Goal: Information Seeking & Learning: Find specific fact

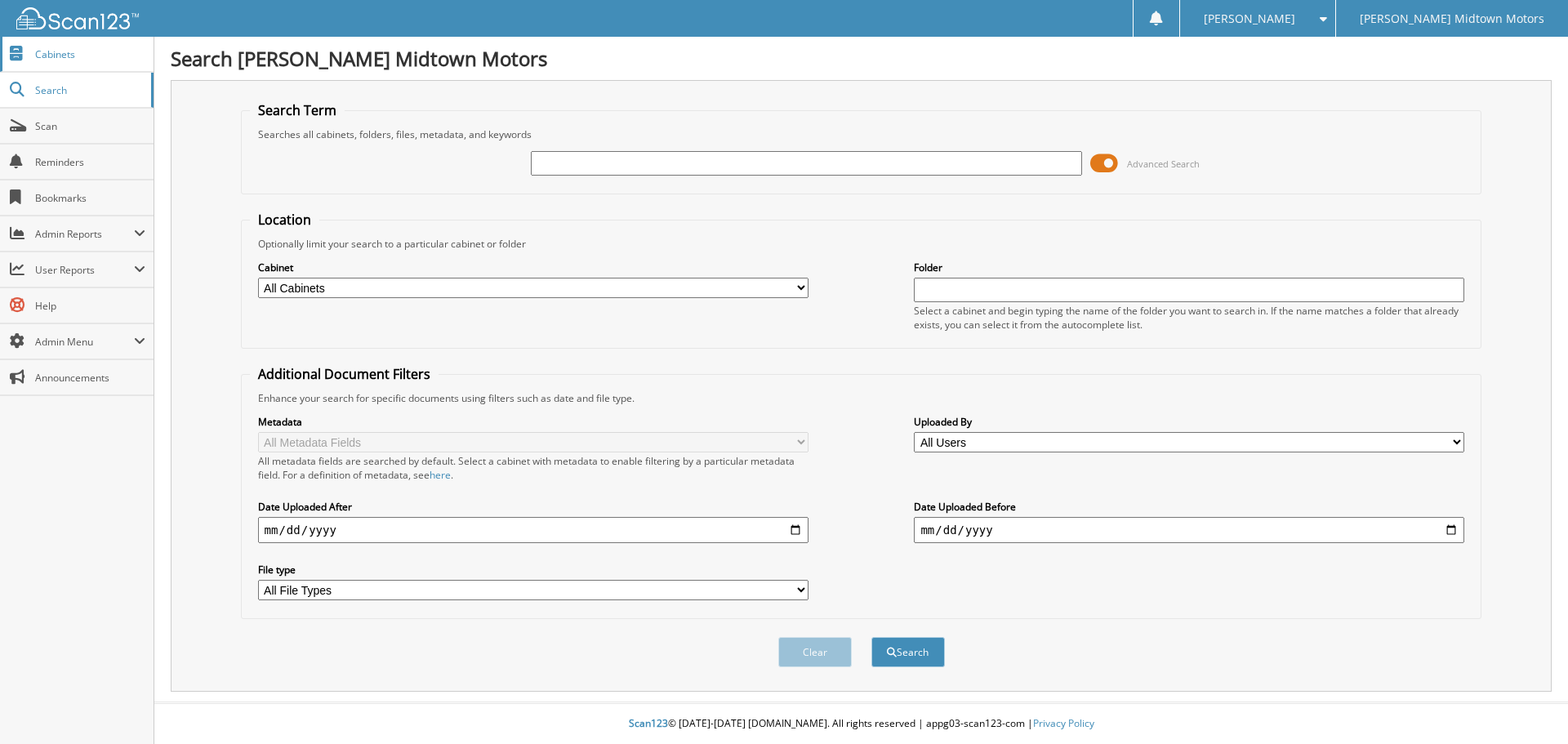
click at [70, 59] on span "Cabinets" at bounding box center [90, 55] width 110 height 14
click at [842, 165] on input "text" at bounding box center [806, 163] width 550 height 25
type input "p7678"
click at [871, 636] on button "Search" at bounding box center [907, 651] width 73 height 30
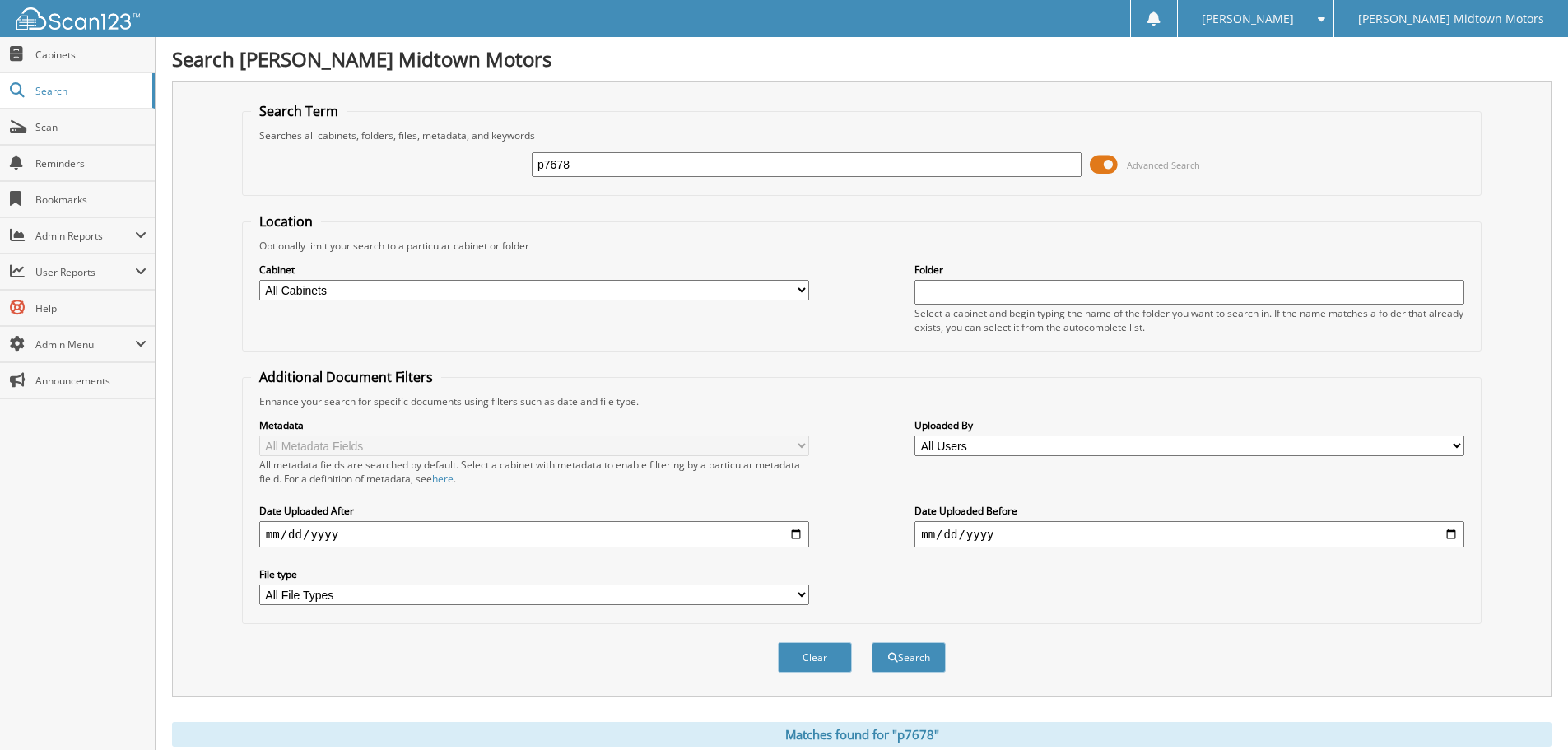
click at [615, 162] on input "p7678" at bounding box center [806, 164] width 550 height 25
type input "p"
type input "lb103"
click at [872, 642] on button "Search" at bounding box center [908, 657] width 74 height 30
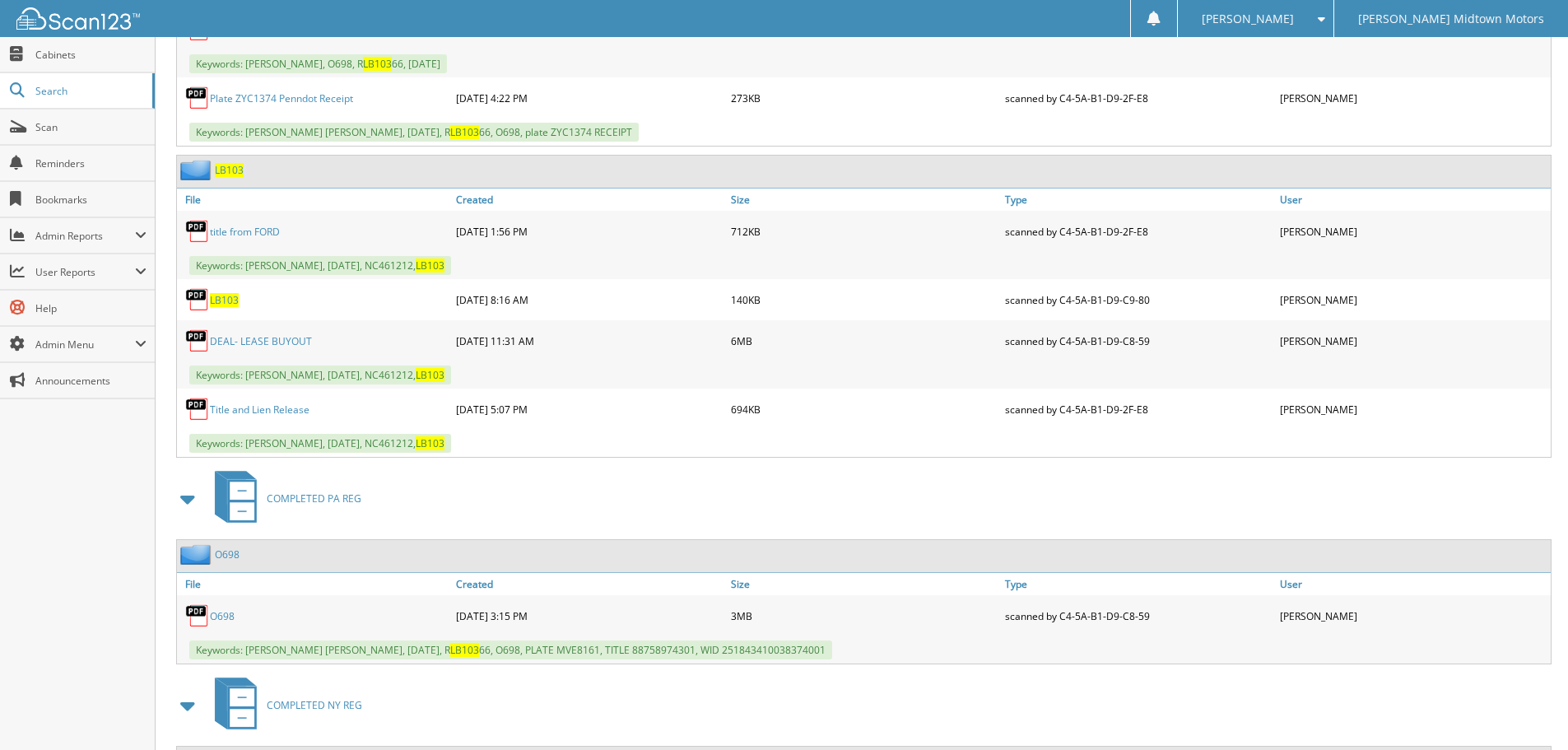
scroll to position [1399, 0]
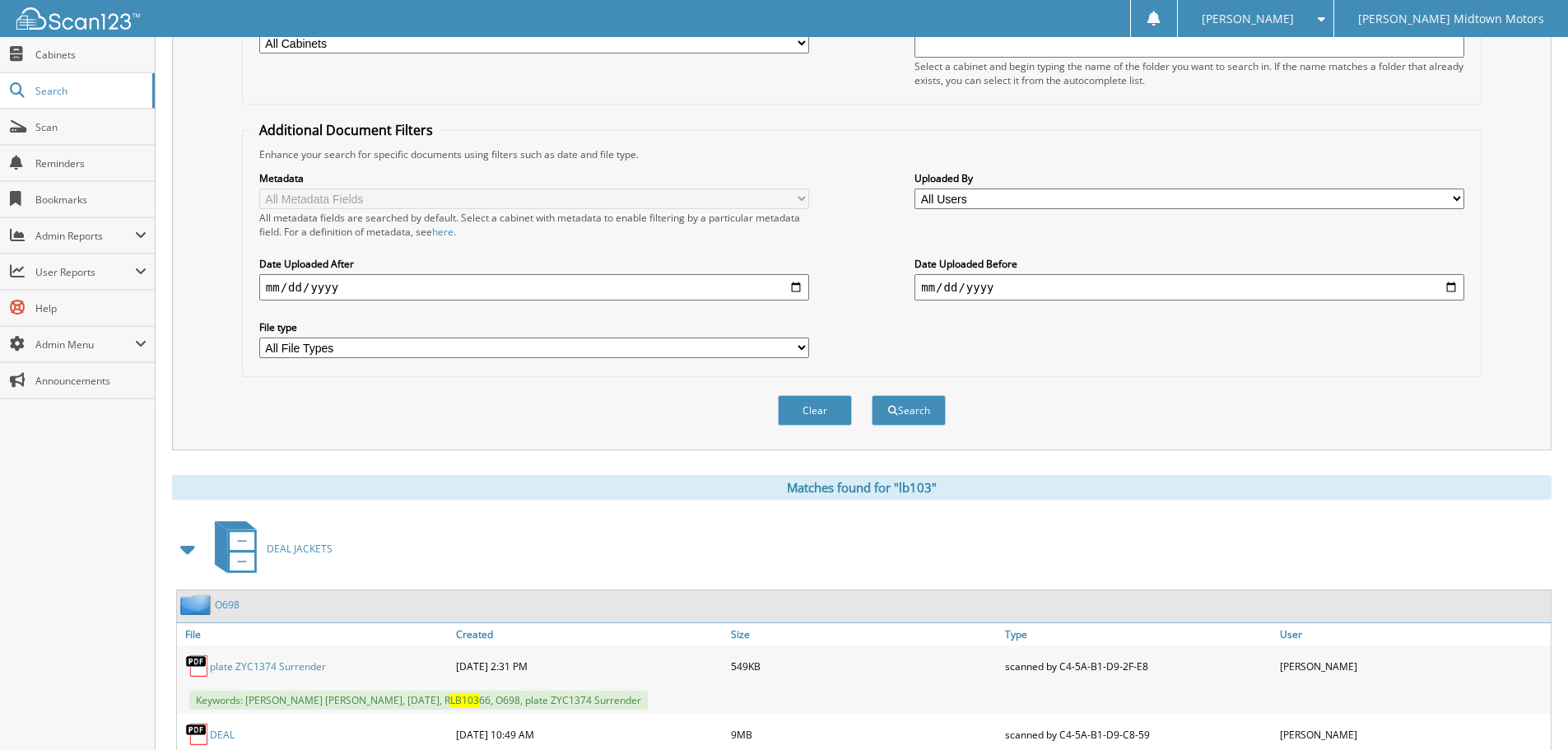
drag, startPoint x: 396, startPoint y: 523, endPoint x: 428, endPoint y: 525, distance: 32.1
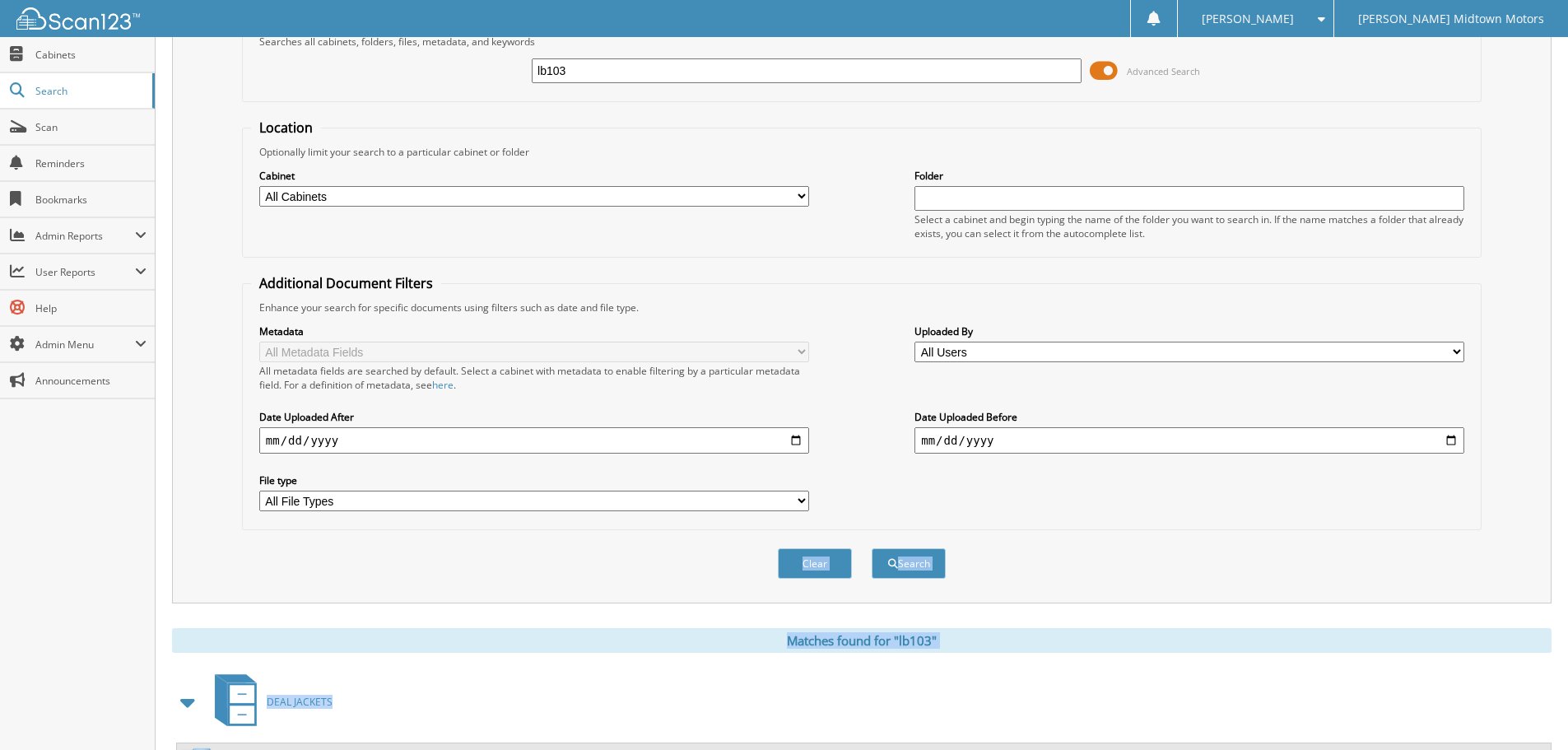
scroll to position [0, 0]
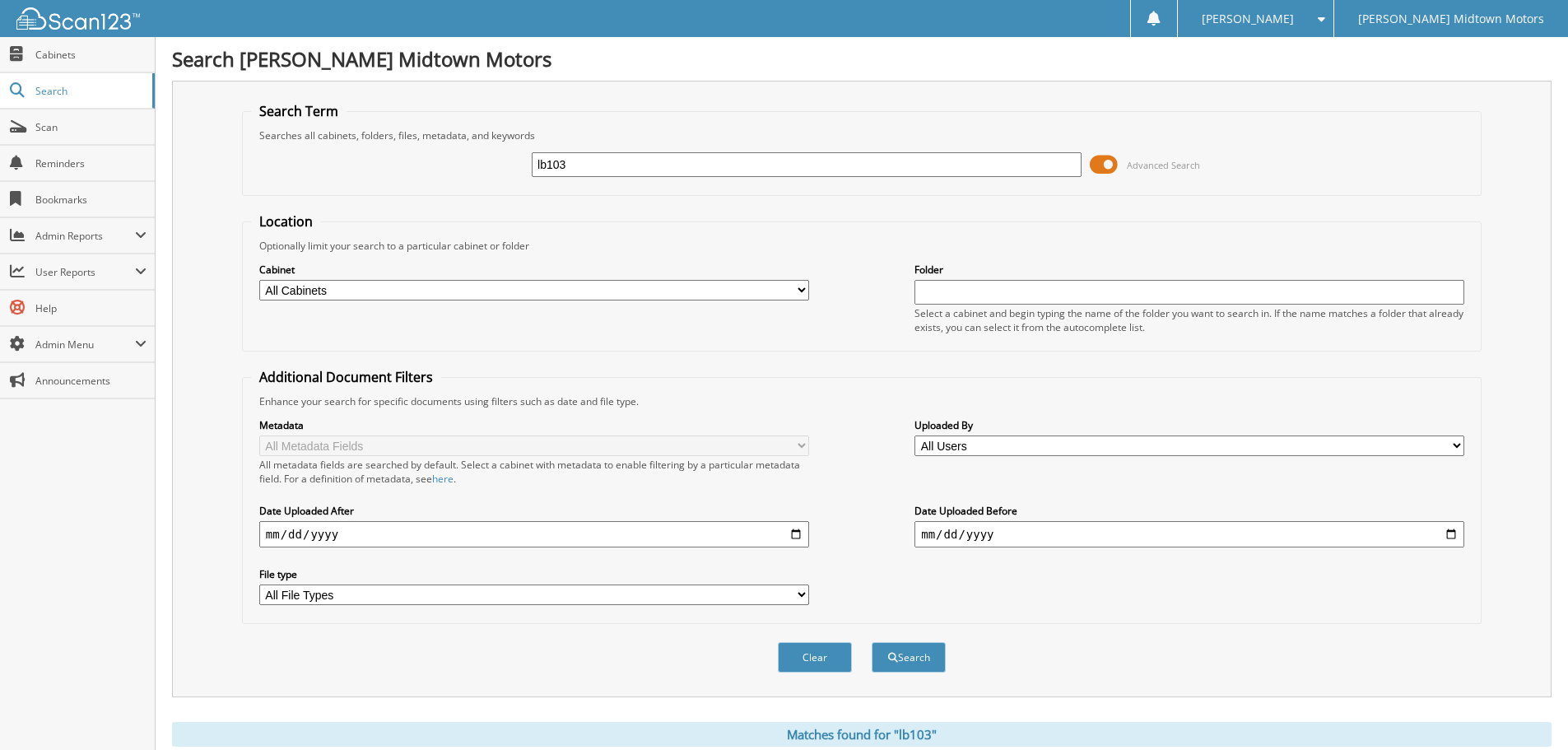
click at [624, 162] on input "lb103" at bounding box center [806, 164] width 550 height 25
type input "l"
type input "q299"
click at [872, 642] on button "Search" at bounding box center [908, 657] width 74 height 30
click at [613, 162] on input "q299" at bounding box center [806, 164] width 550 height 25
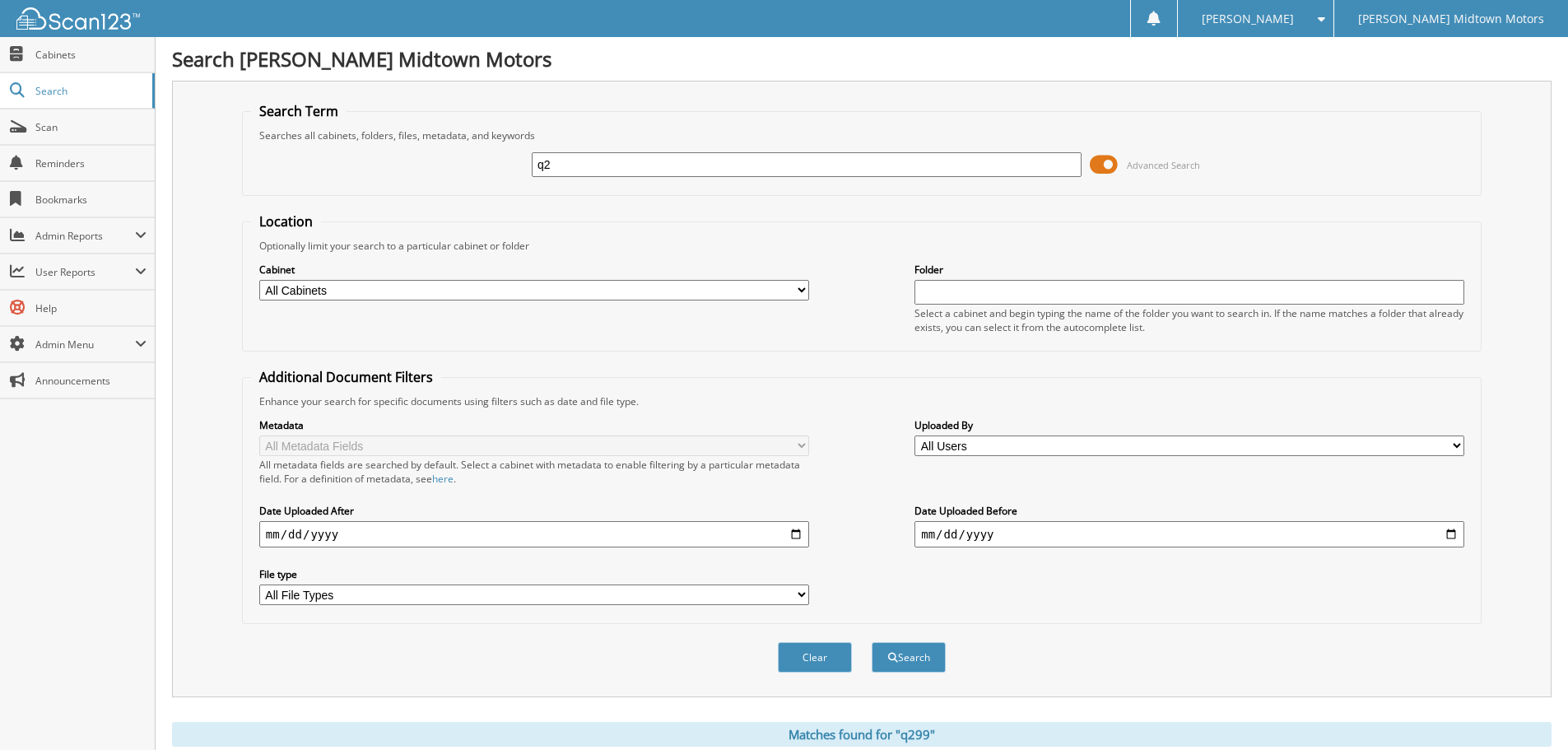
type input "q"
type input "O647"
click at [872, 642] on button "Search" at bounding box center [908, 657] width 74 height 30
click at [621, 164] on input "O647" at bounding box center [806, 164] width 550 height 25
type input "O"
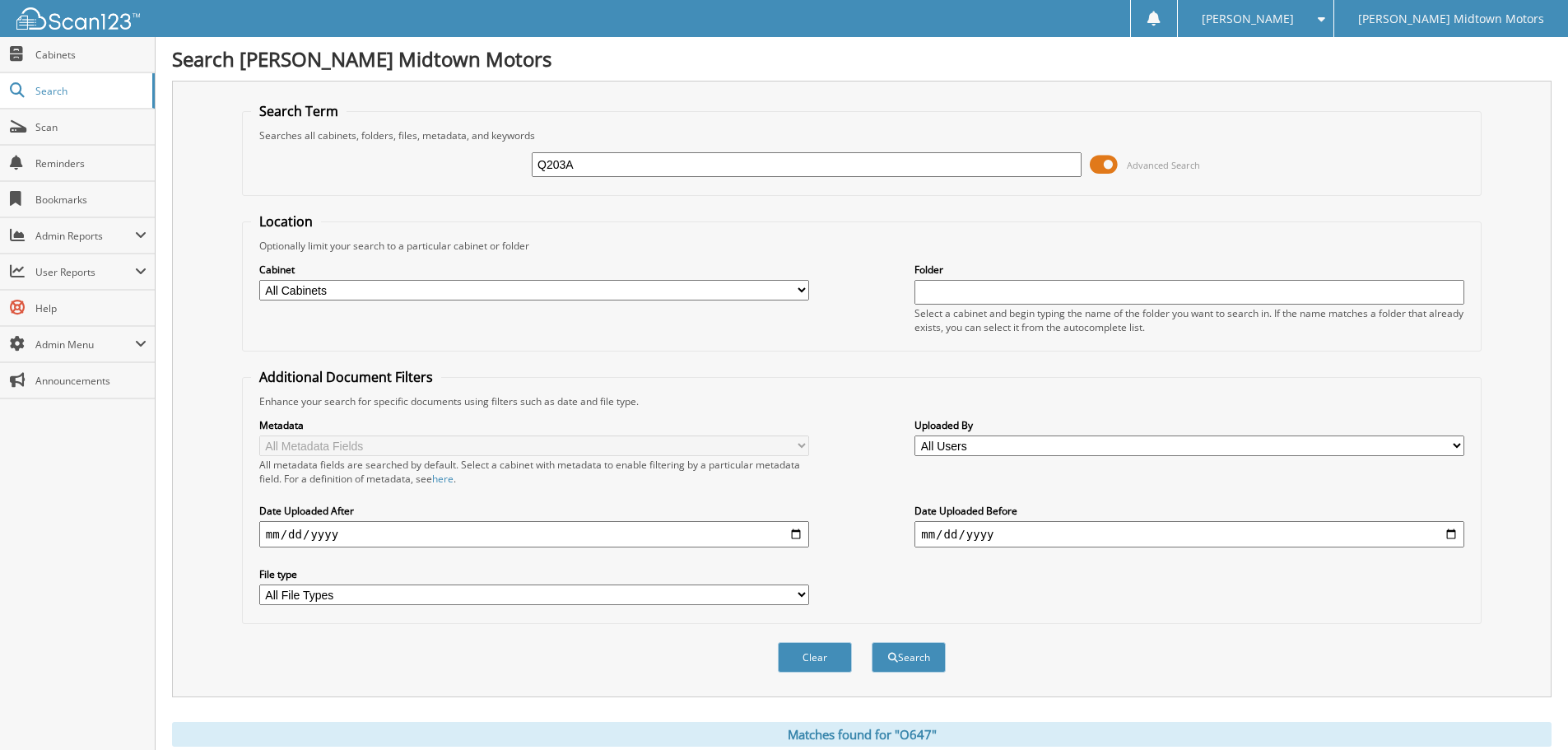
type input "Q203A"
click at [872, 642] on button "Search" at bounding box center [908, 657] width 74 height 30
click at [596, 165] on input "Q203A" at bounding box center [806, 164] width 550 height 25
type input "Q"
type input "O699"
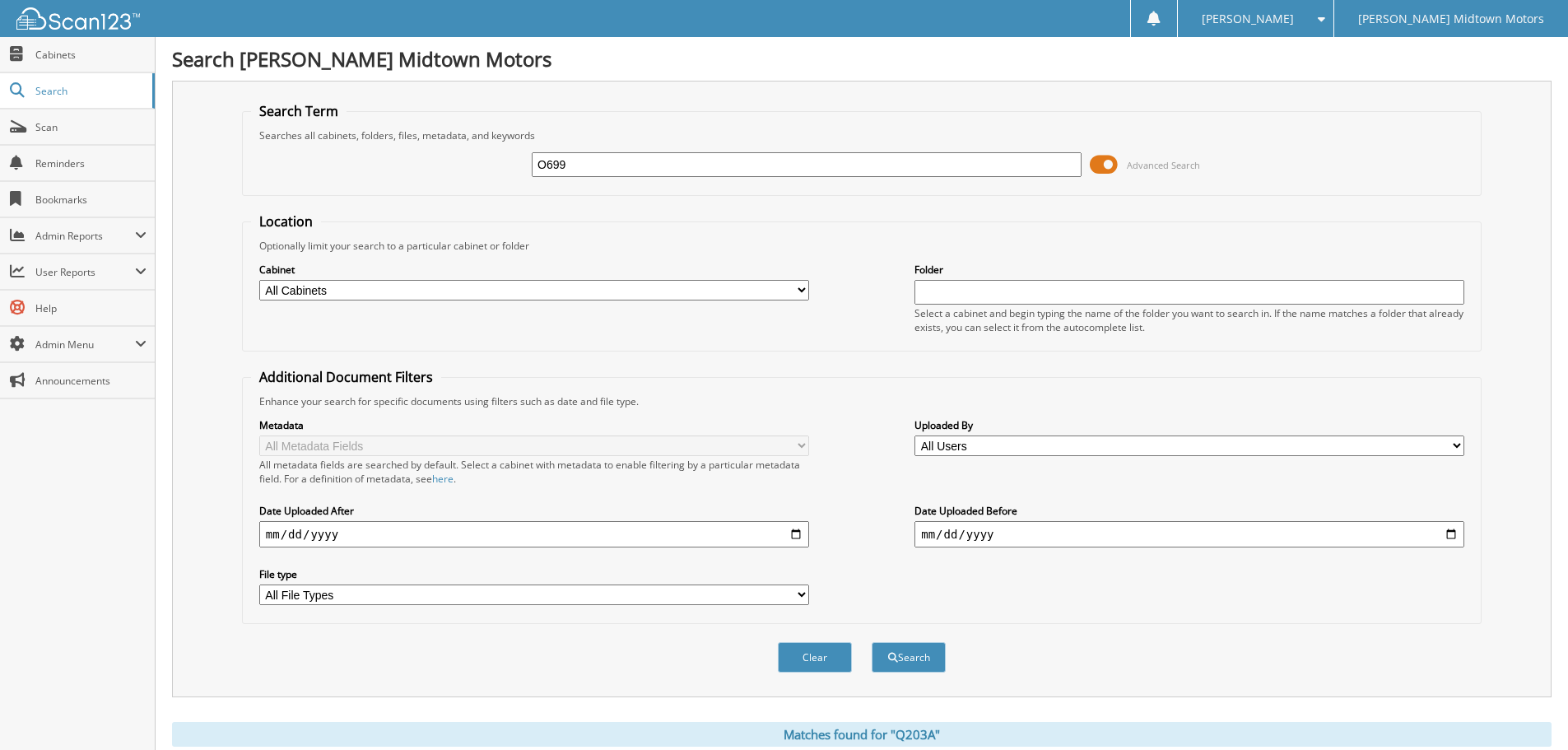
click at [872, 642] on button "Search" at bounding box center [908, 657] width 74 height 30
click at [630, 162] on input "O699" at bounding box center [806, 164] width 550 height 25
type input "O"
type input "Q275"
click at [872, 642] on button "Search" at bounding box center [908, 657] width 74 height 30
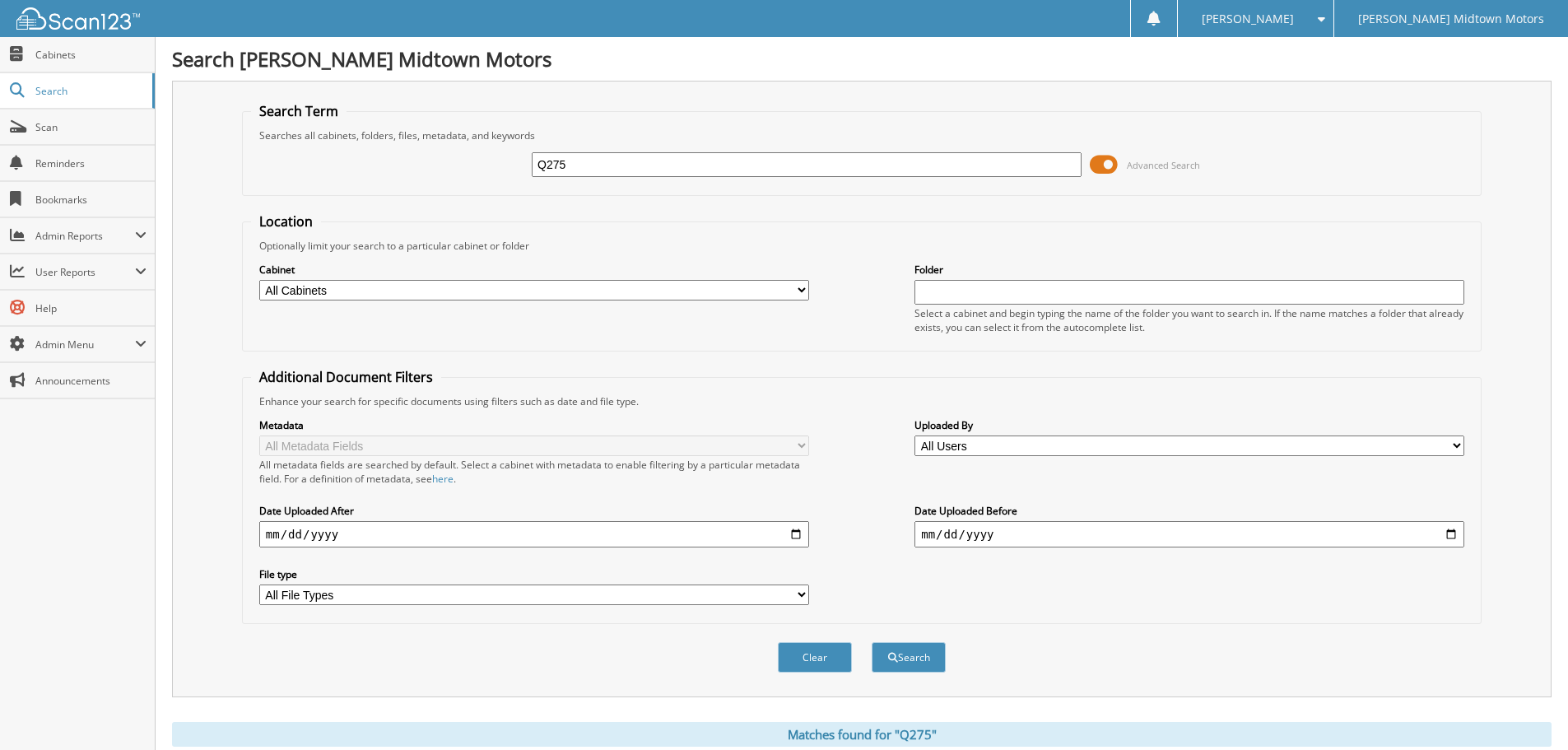
click at [584, 160] on input "Q275" at bounding box center [806, 164] width 550 height 25
type input "Q"
type input "Q307"
click at [872, 642] on button "Search" at bounding box center [908, 657] width 74 height 30
click at [604, 164] on input "Q307" at bounding box center [806, 164] width 550 height 25
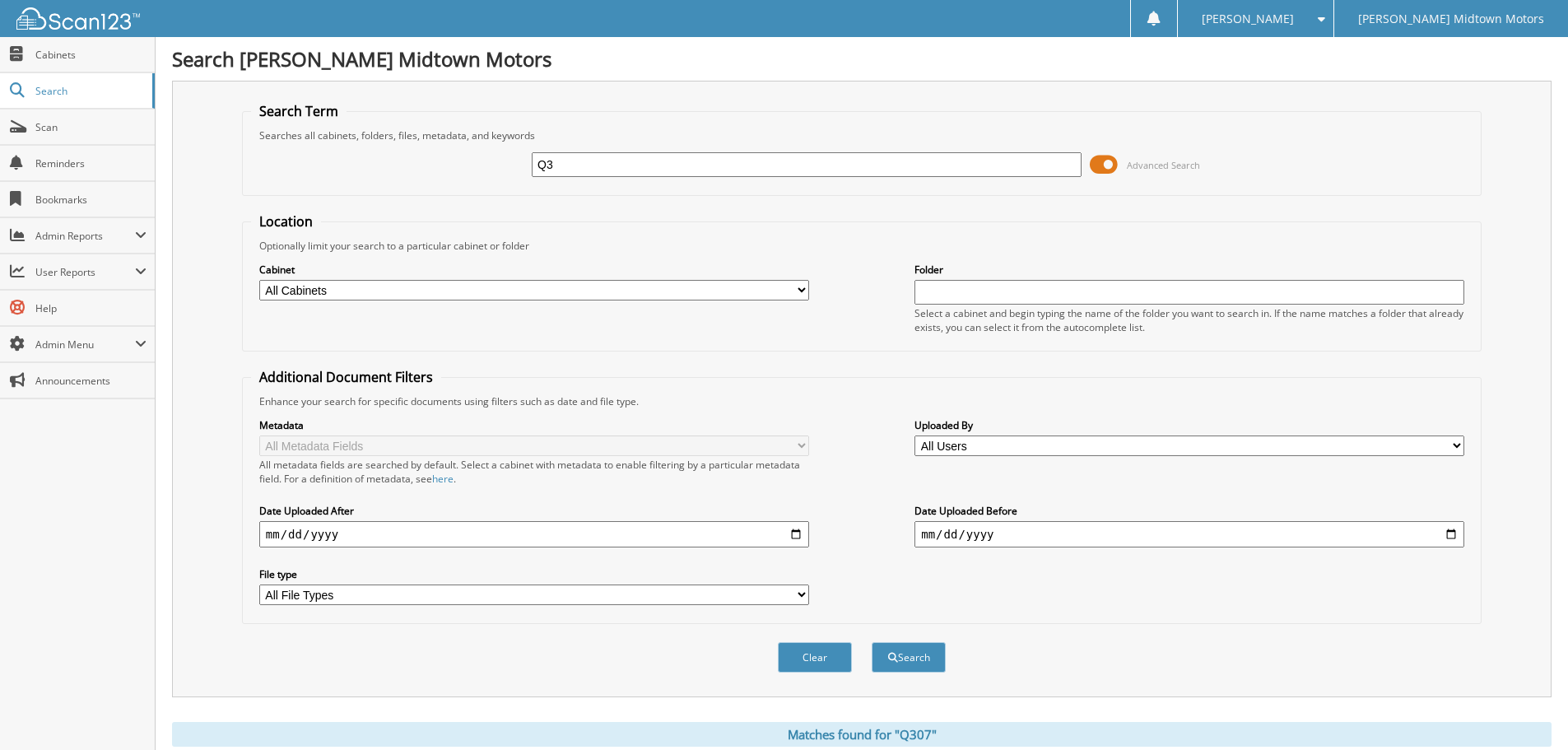
type input "Q"
type input "Q126B"
click at [872, 642] on button "Search" at bounding box center [908, 657] width 74 height 30
drag, startPoint x: 609, startPoint y: 173, endPoint x: 609, endPoint y: 163, distance: 10.0
click at [609, 170] on input "Q126B" at bounding box center [806, 164] width 550 height 25
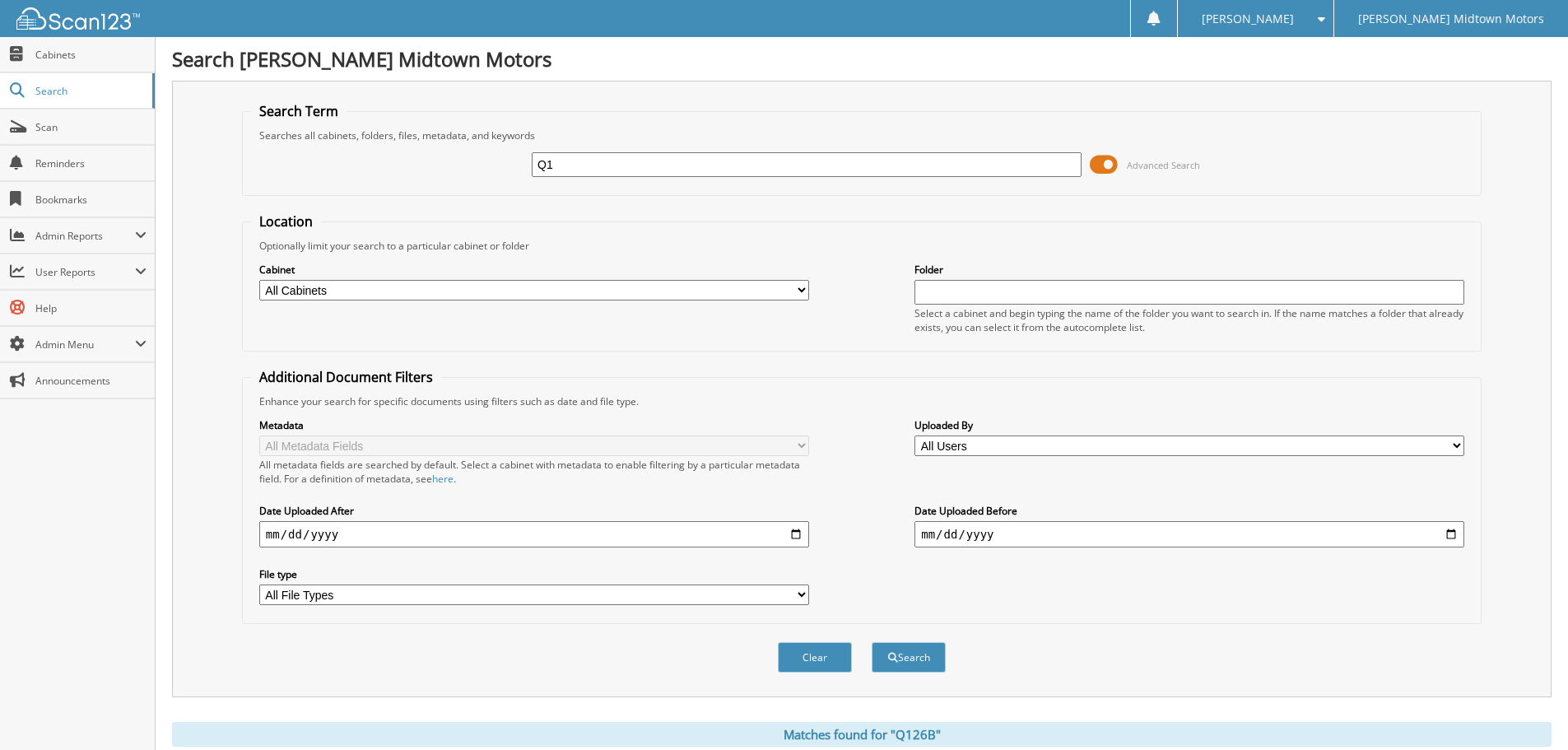
type input "Q"
type input "Q286A"
click at [872, 642] on button "Search" at bounding box center [908, 657] width 74 height 30
click at [596, 171] on input "Q286A" at bounding box center [806, 164] width 550 height 25
type input "Q"
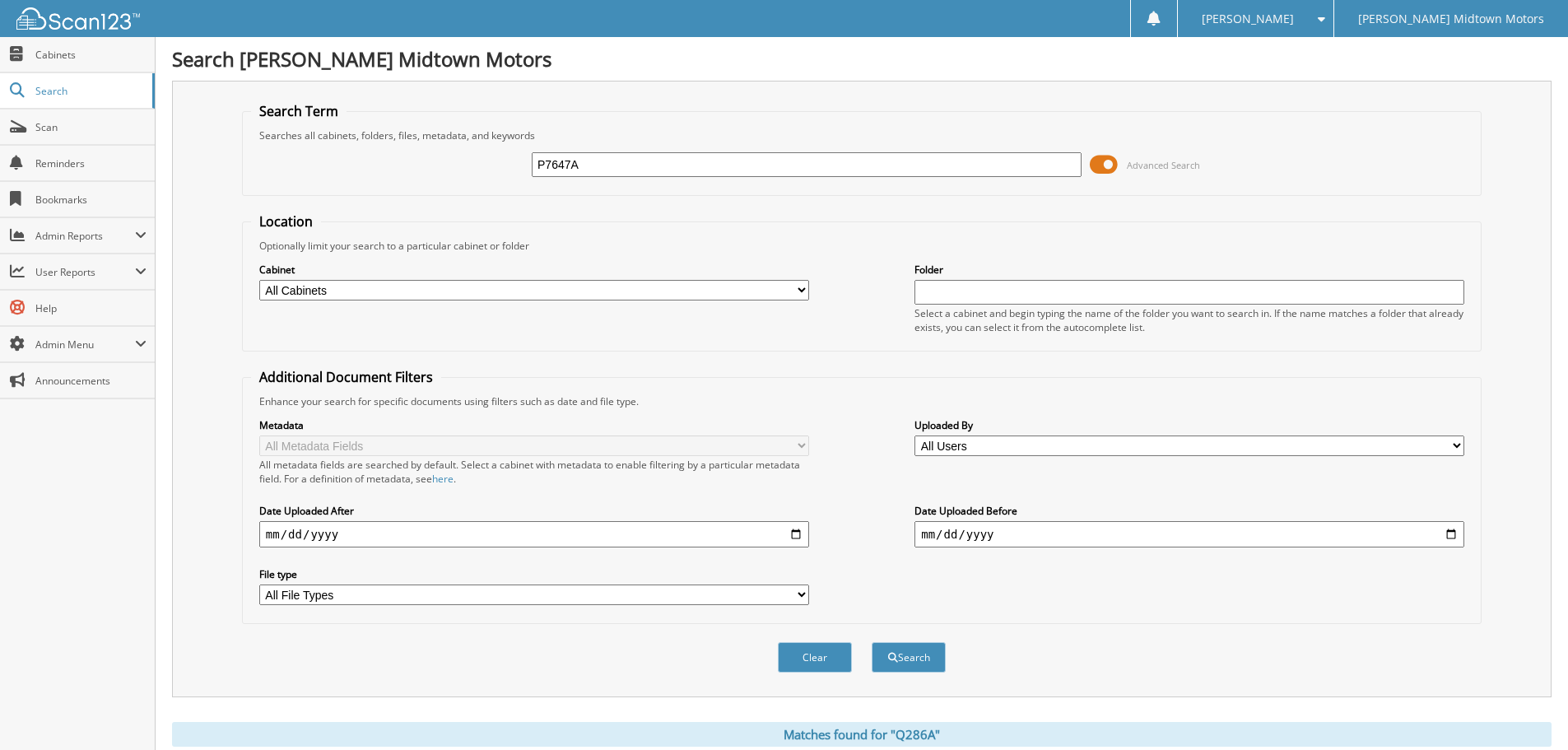
type input "P7647A"
click at [872, 642] on button "Search" at bounding box center [908, 657] width 74 height 30
click at [610, 162] on input "P7647A" at bounding box center [806, 164] width 550 height 25
type input "P"
type input "P7674"
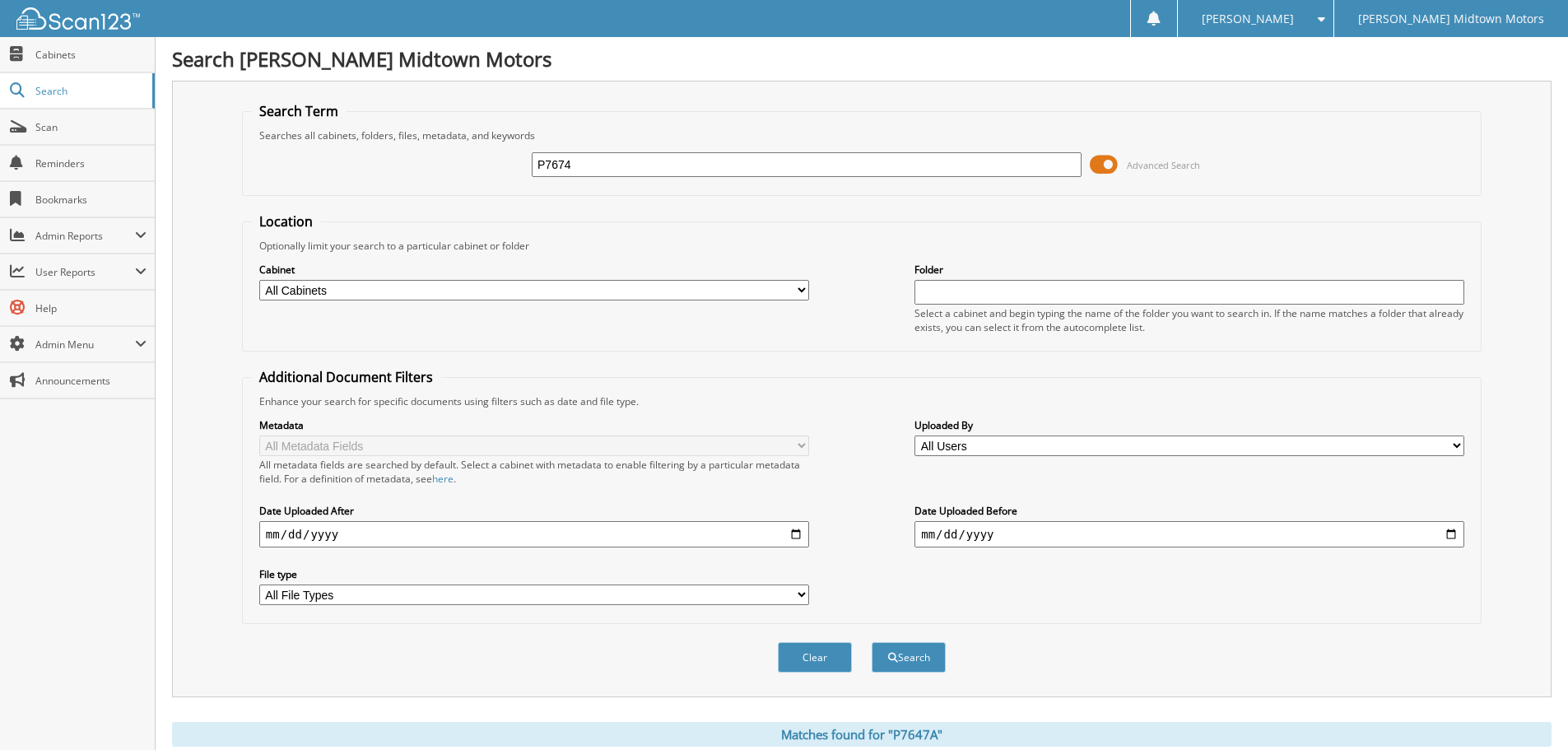
click at [872, 642] on button "Search" at bounding box center [908, 657] width 74 height 30
click at [610, 162] on input "P7674" at bounding box center [806, 164] width 550 height 25
click at [601, 161] on input "P7674" at bounding box center [806, 164] width 550 height 25
type input "P"
type input "Q306"
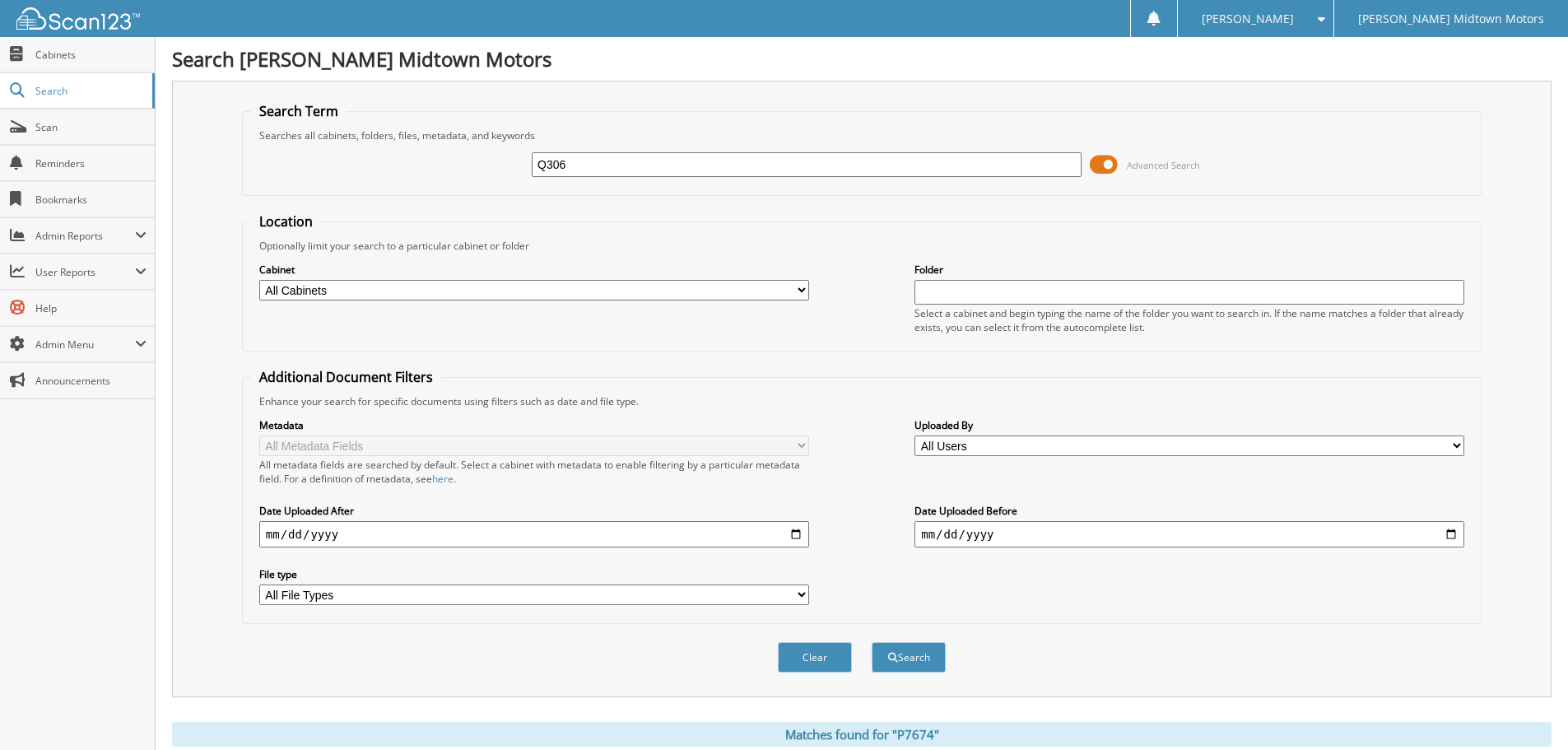
click at [872, 642] on button "Search" at bounding box center [908, 657] width 74 height 30
click at [630, 169] on input "Q306" at bounding box center [806, 164] width 550 height 25
type input "Q"
type input "P7648A"
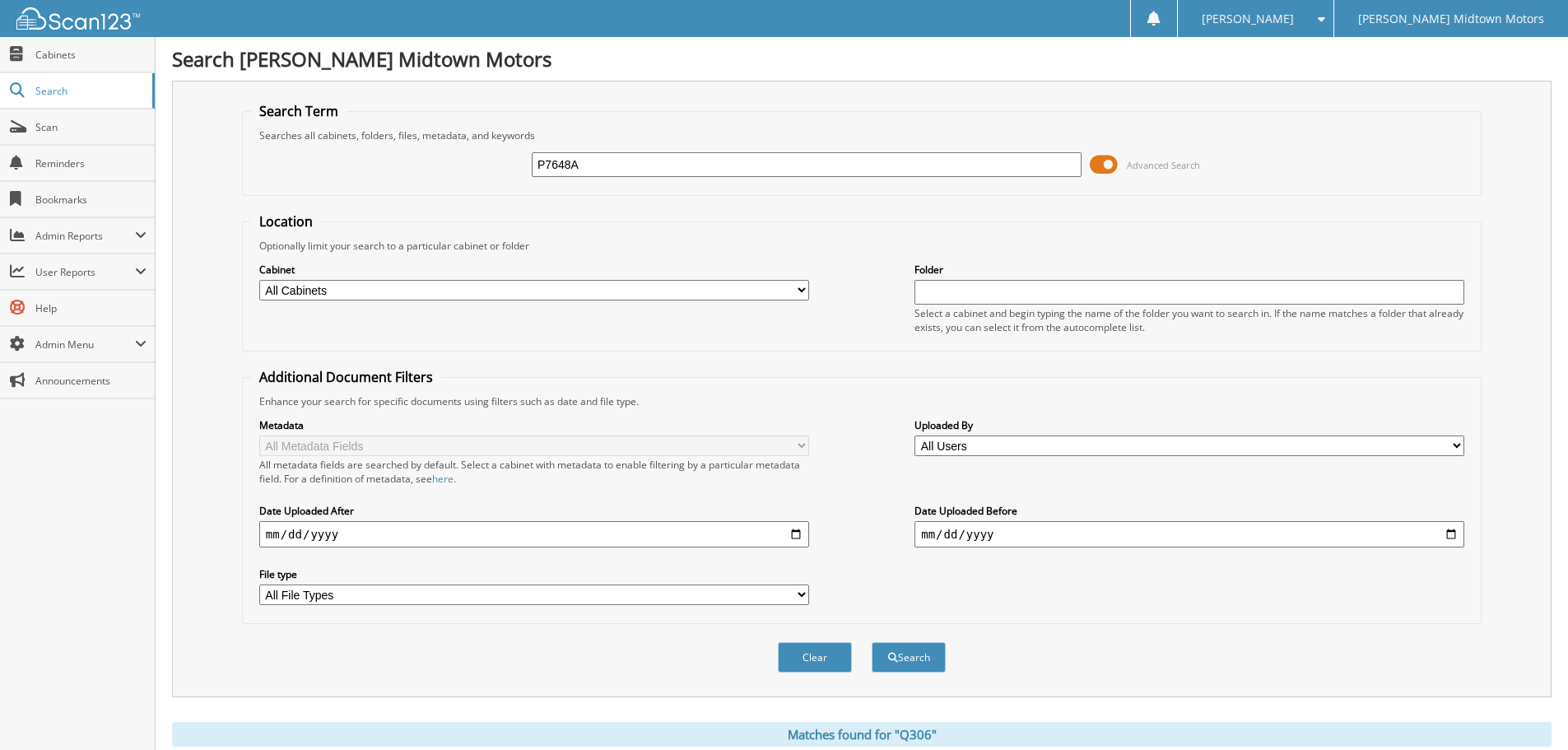
click at [872, 642] on button "Search" at bounding box center [908, 657] width 74 height 30
click at [647, 166] on input "P7648A" at bounding box center [806, 164] width 550 height 25
type input "P"
type input "Q307A"
click at [872, 642] on button "Search" at bounding box center [908, 657] width 74 height 30
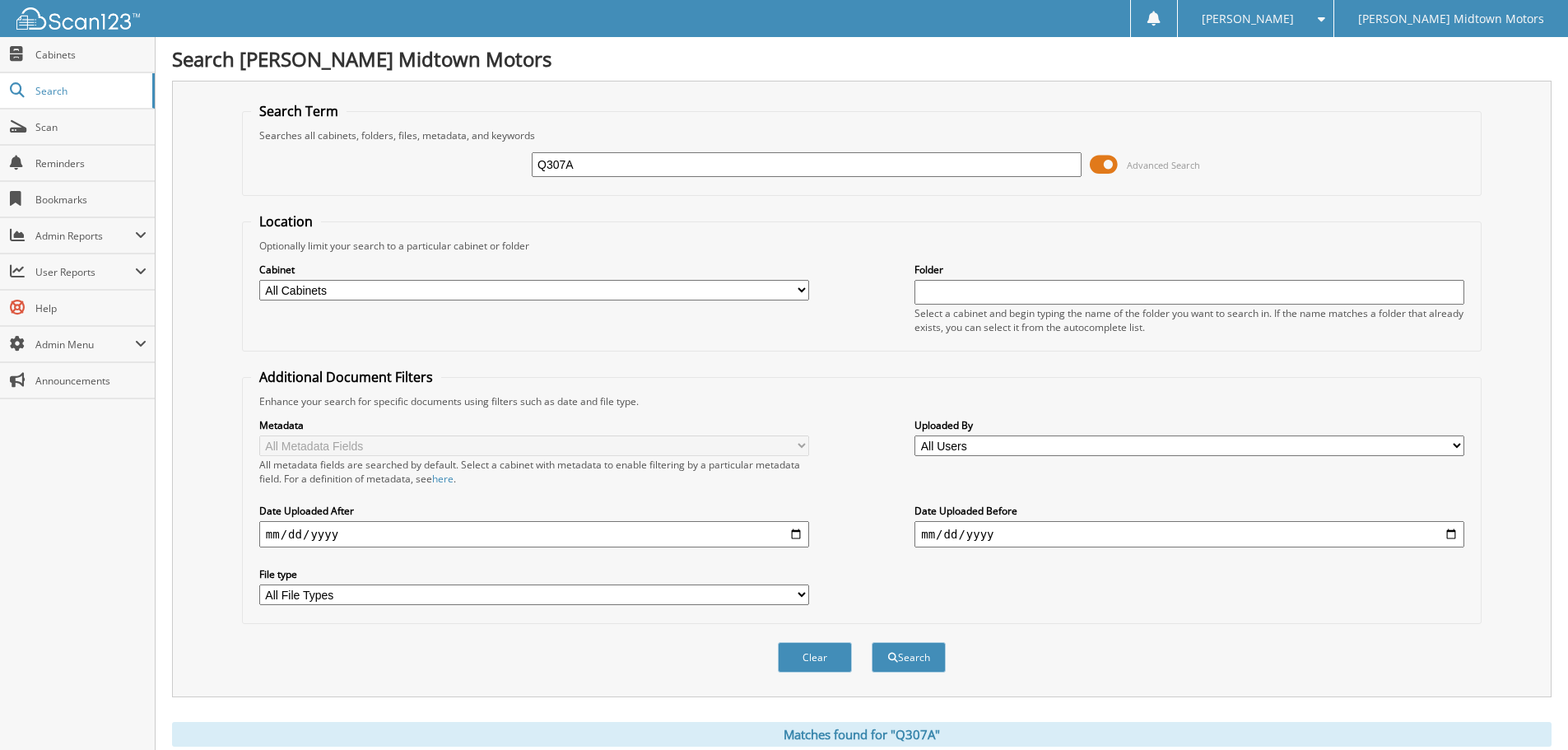
click at [608, 172] on input "Q307A" at bounding box center [806, 164] width 550 height 25
type input "Q"
type input "Q121"
click at [872, 642] on button "Search" at bounding box center [908, 657] width 74 height 30
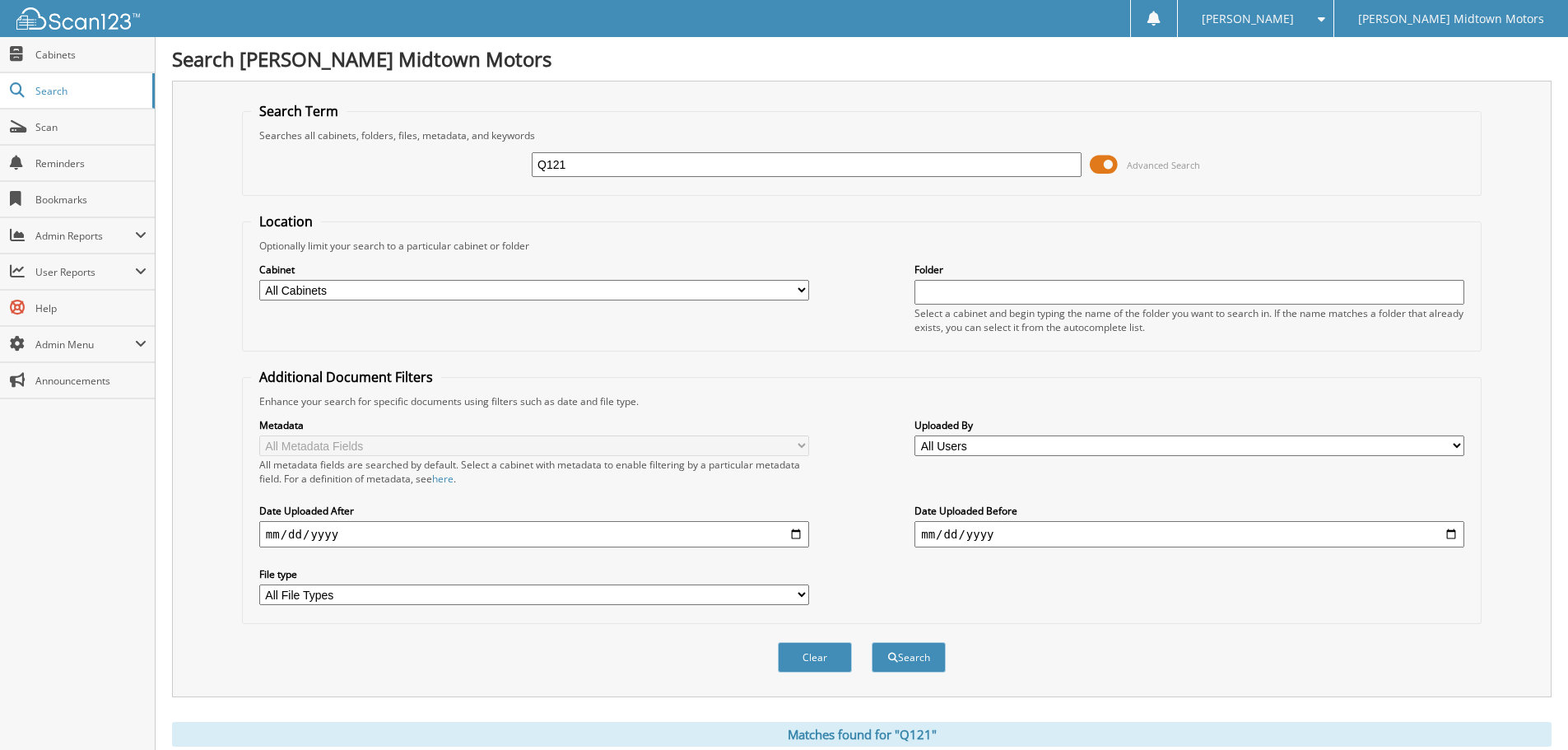
click at [588, 162] on input "Q121" at bounding box center [806, 164] width 550 height 25
type input "Q"
type input "Q347"
click at [872, 642] on button "Search" at bounding box center [908, 657] width 74 height 30
click at [604, 162] on input "Q347" at bounding box center [806, 164] width 550 height 25
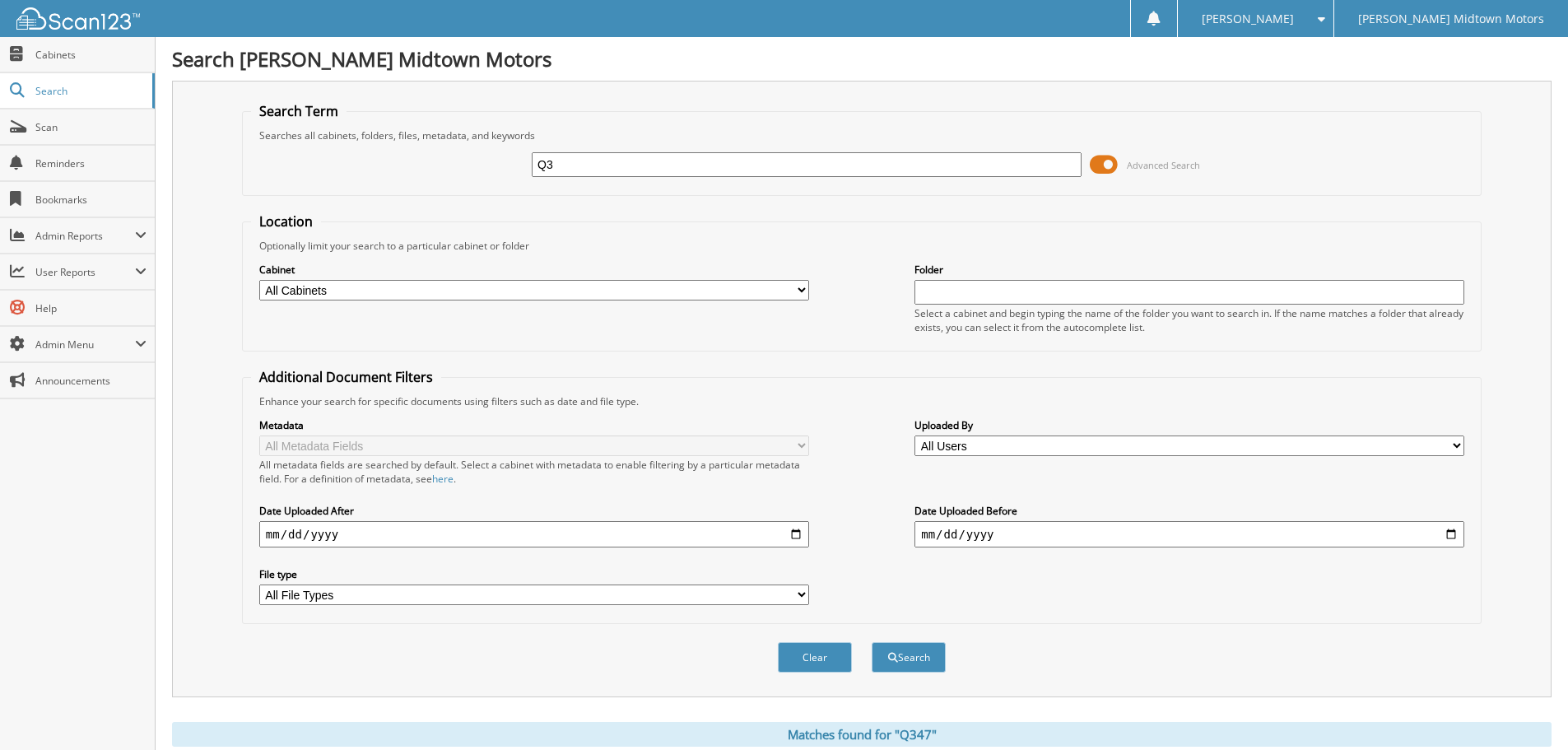
type input "Q"
type input "Q287A"
click at [872, 642] on button "Search" at bounding box center [908, 657] width 74 height 30
click at [614, 158] on input "Q287A" at bounding box center [806, 164] width 550 height 25
type input "Q"
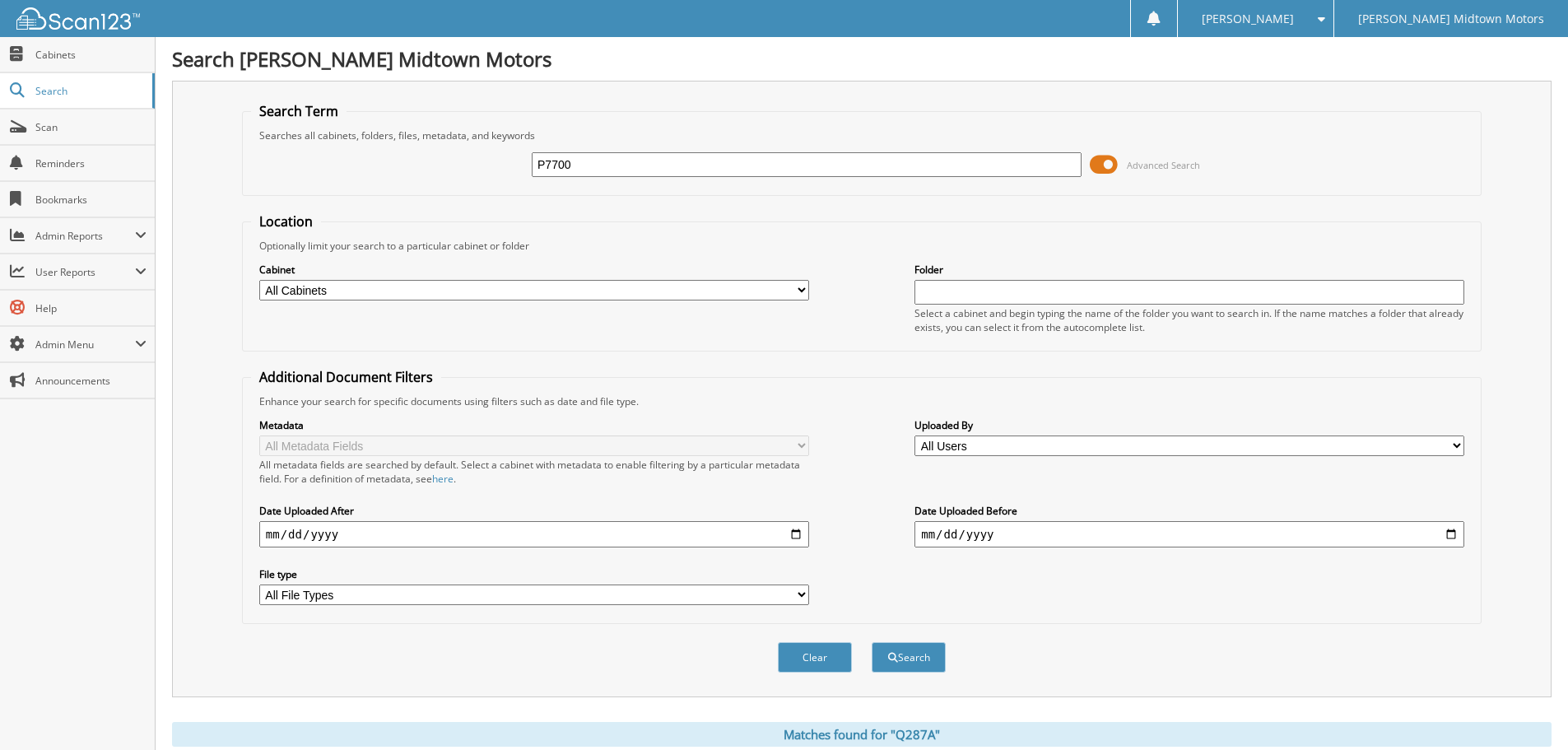
type input "P7700"
click at [872, 642] on button "Search" at bounding box center [908, 657] width 74 height 30
click at [615, 163] on input "P7700" at bounding box center [806, 164] width 550 height 25
type input "P"
type input "Q352"
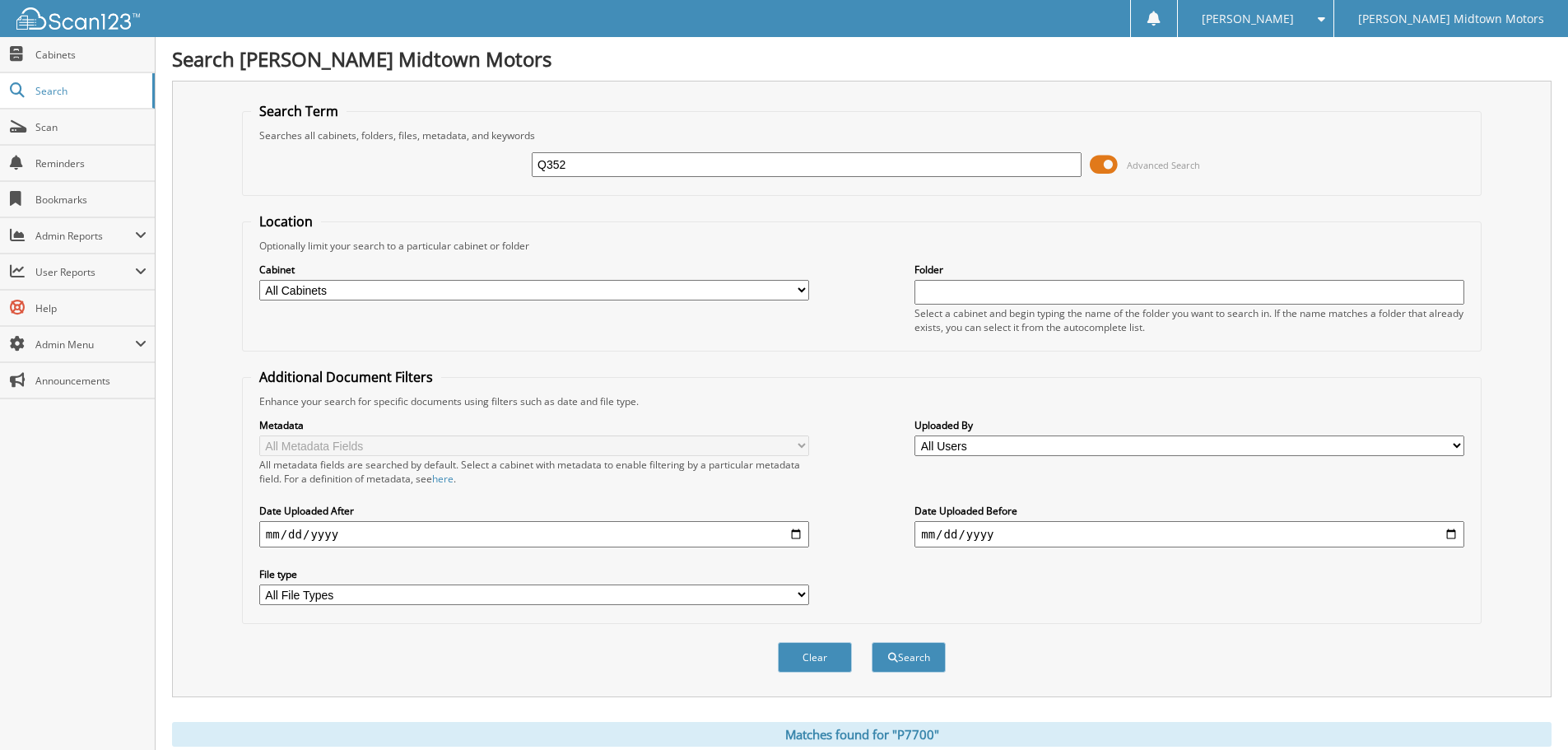
click at [872, 642] on button "Search" at bounding box center [908, 657] width 74 height 30
click at [610, 166] on input "Q352" at bounding box center [806, 164] width 550 height 25
type input "Q"
type input "CP344"
click at [872, 642] on button "Search" at bounding box center [908, 657] width 74 height 30
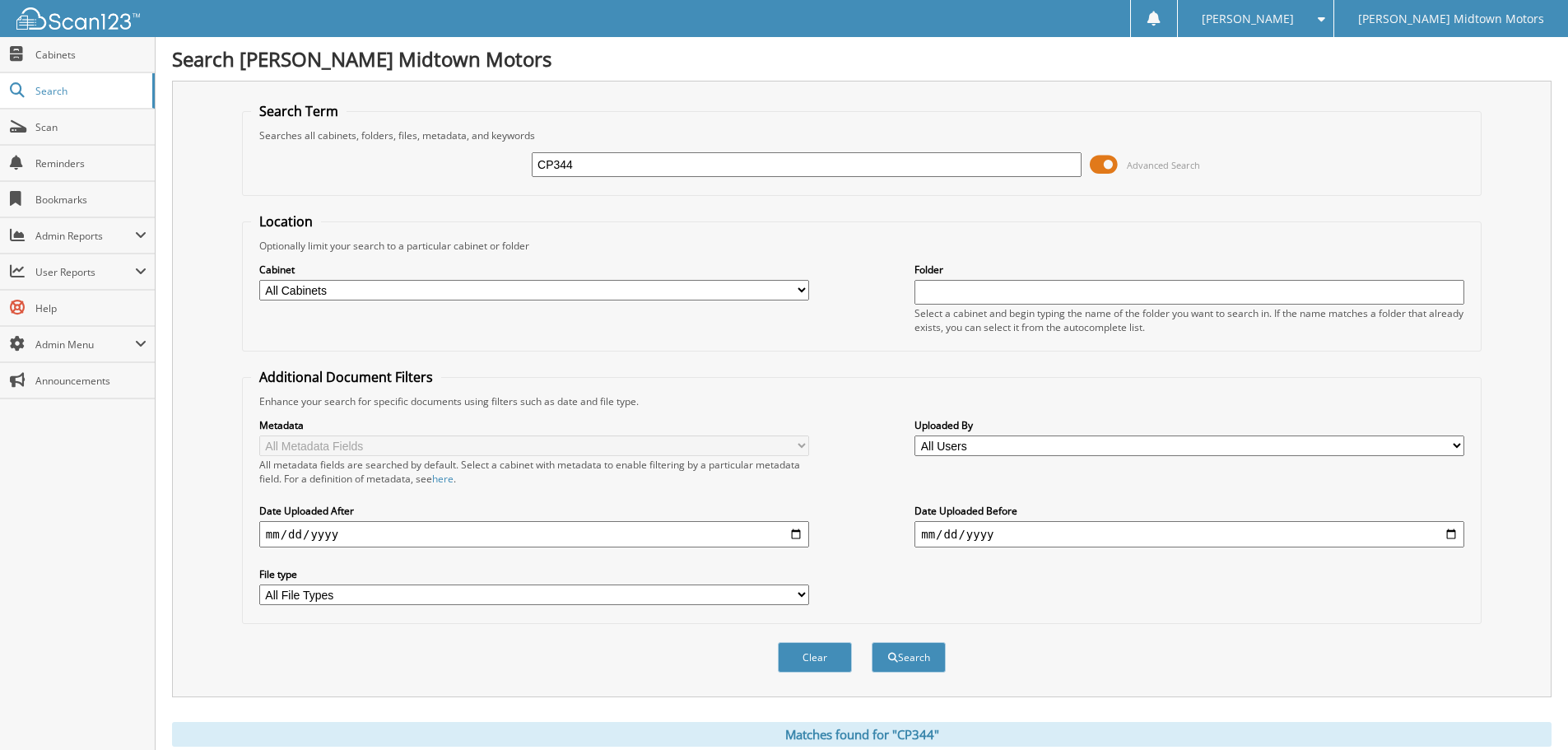
click at [612, 160] on input "CP344" at bounding box center [806, 164] width 550 height 25
type input "C"
type input "Q350"
click at [872, 642] on button "Search" at bounding box center [908, 657] width 74 height 30
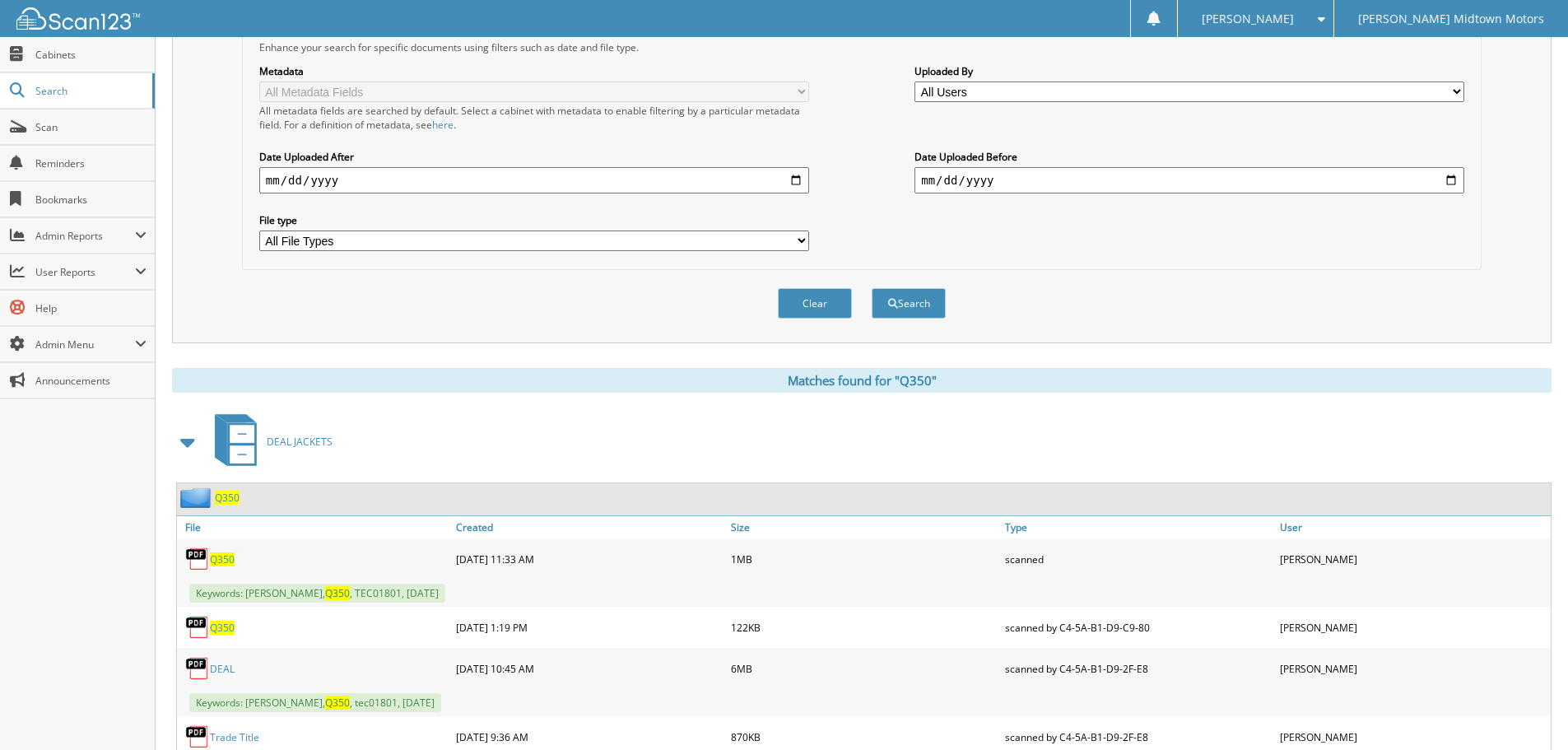
scroll to position [83, 0]
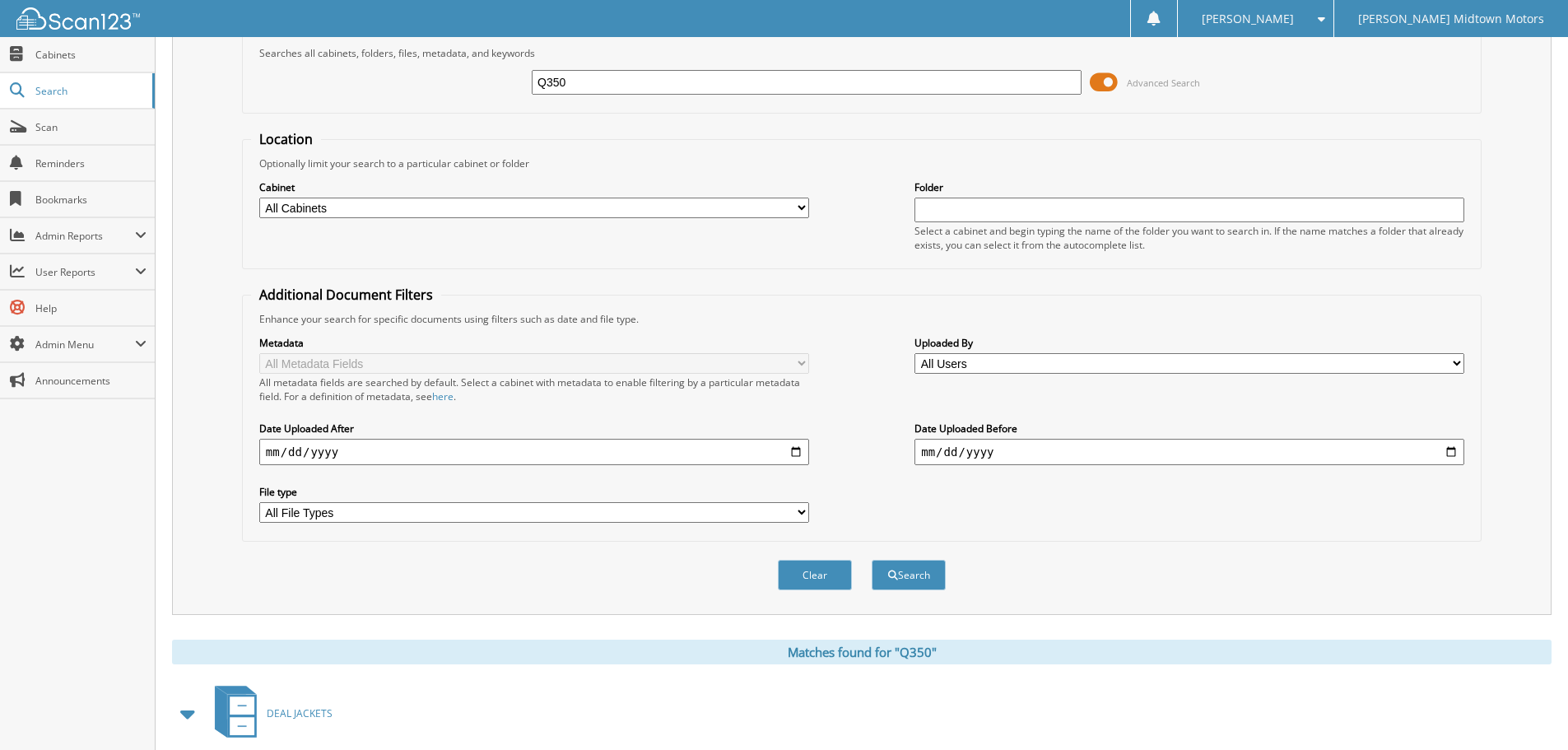
click at [578, 79] on input "Q350" at bounding box center [806, 83] width 550 height 25
type input "Q"
type input "Q322"
click at [872, 560] on button "Search" at bounding box center [908, 575] width 74 height 30
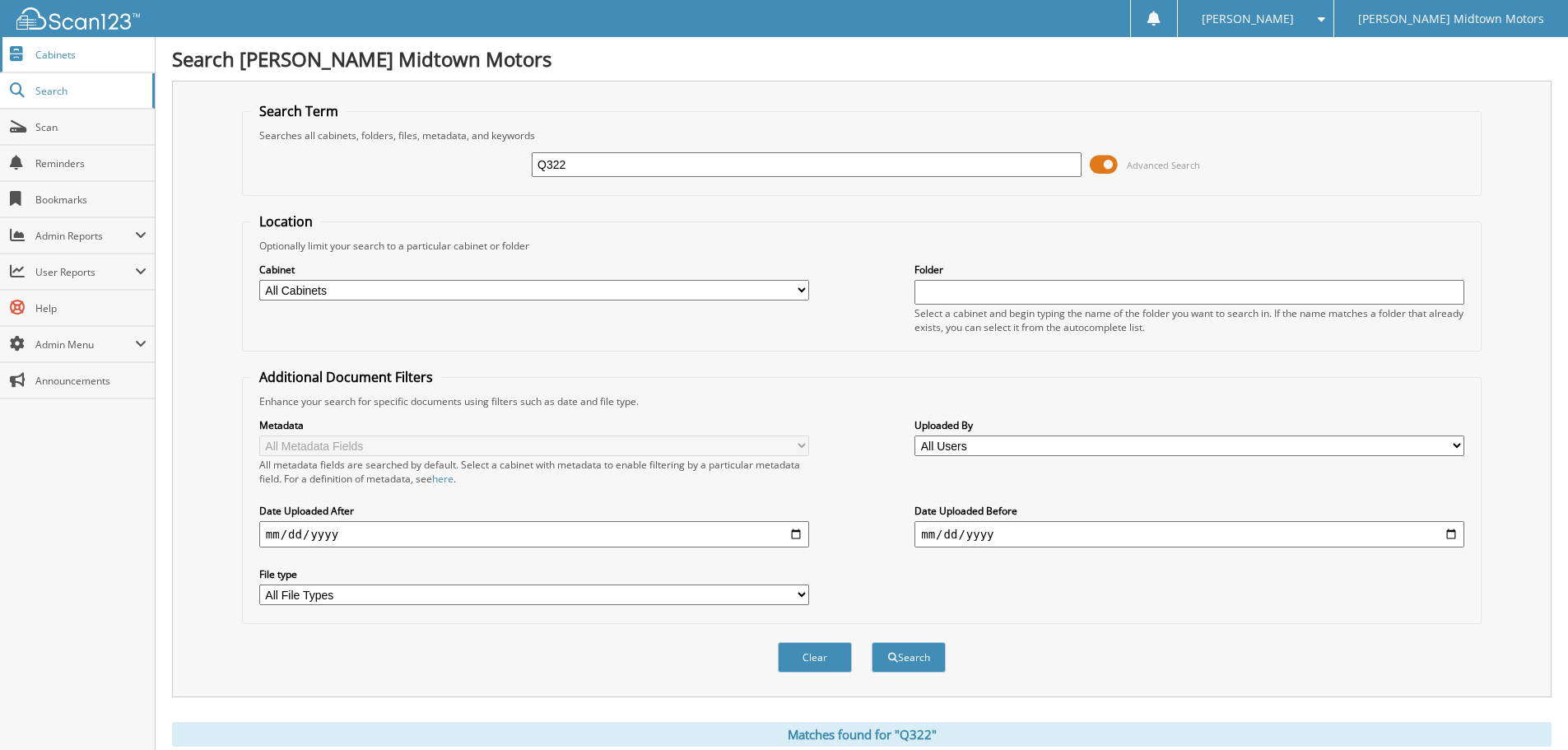
drag, startPoint x: 66, startPoint y: 50, endPoint x: 101, endPoint y: 66, distance: 38.5
click at [66, 50] on span "Cabinets" at bounding box center [91, 55] width 111 height 14
